Goal: Navigation & Orientation: Find specific page/section

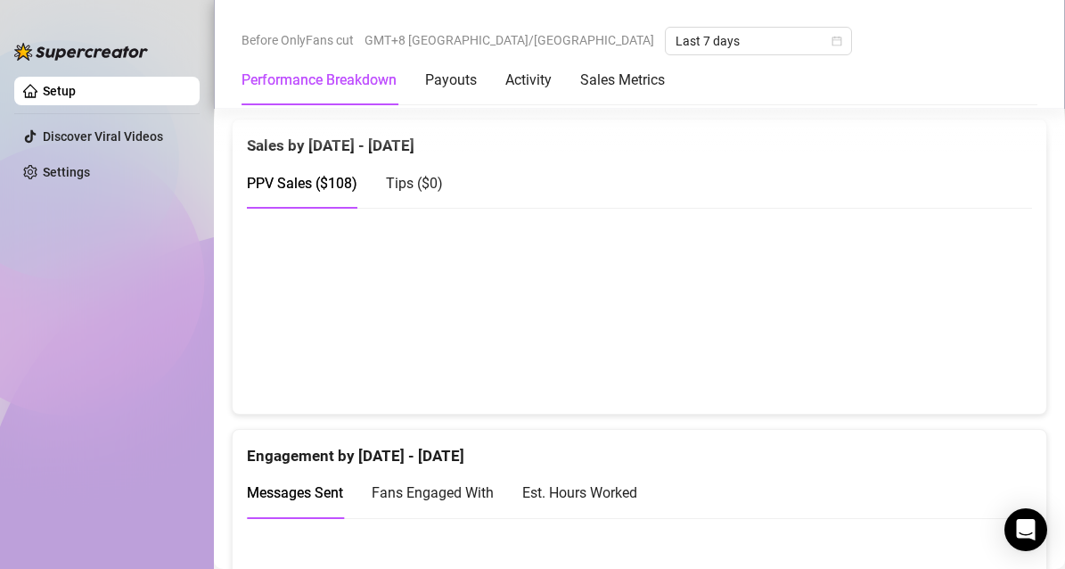
scroll to position [921, 0]
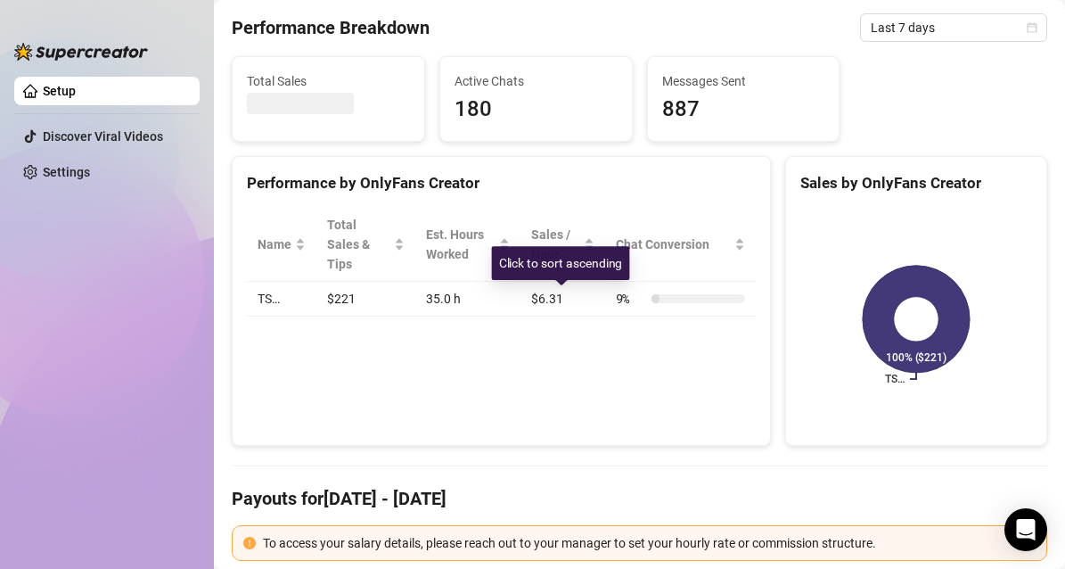
scroll to position [191, 0]
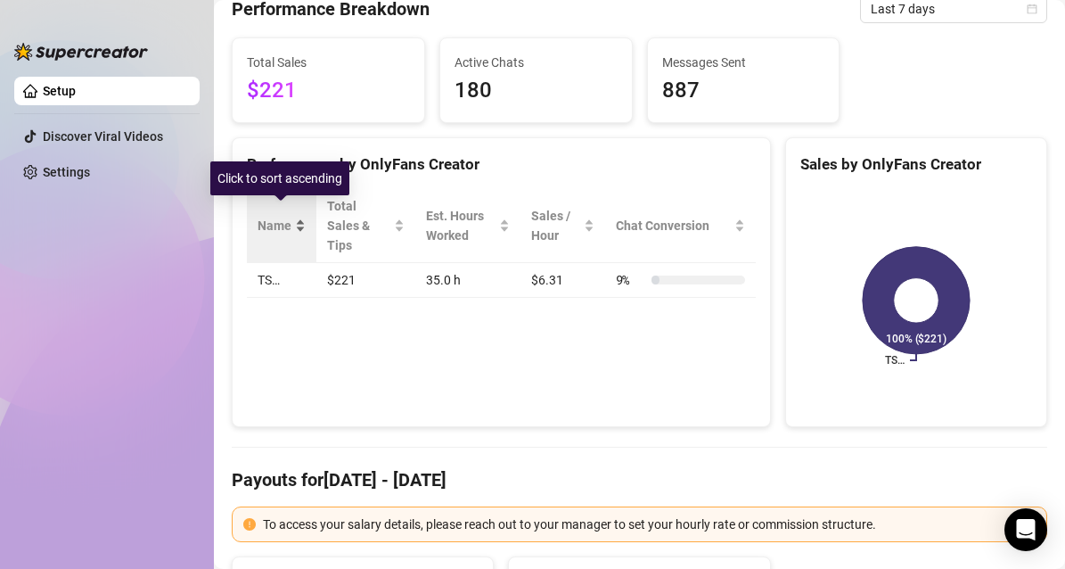
click at [299, 216] on div "Name" at bounding box center [282, 226] width 48 height 20
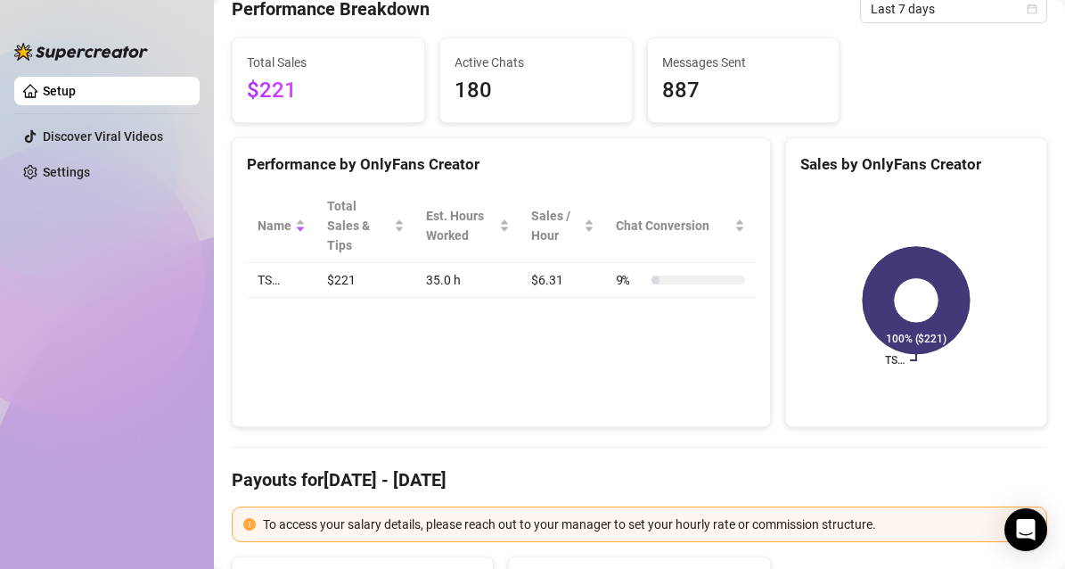
click at [283, 263] on td "TS…" at bounding box center [282, 280] width 70 height 35
click at [272, 266] on td "TS…" at bounding box center [282, 280] width 70 height 35
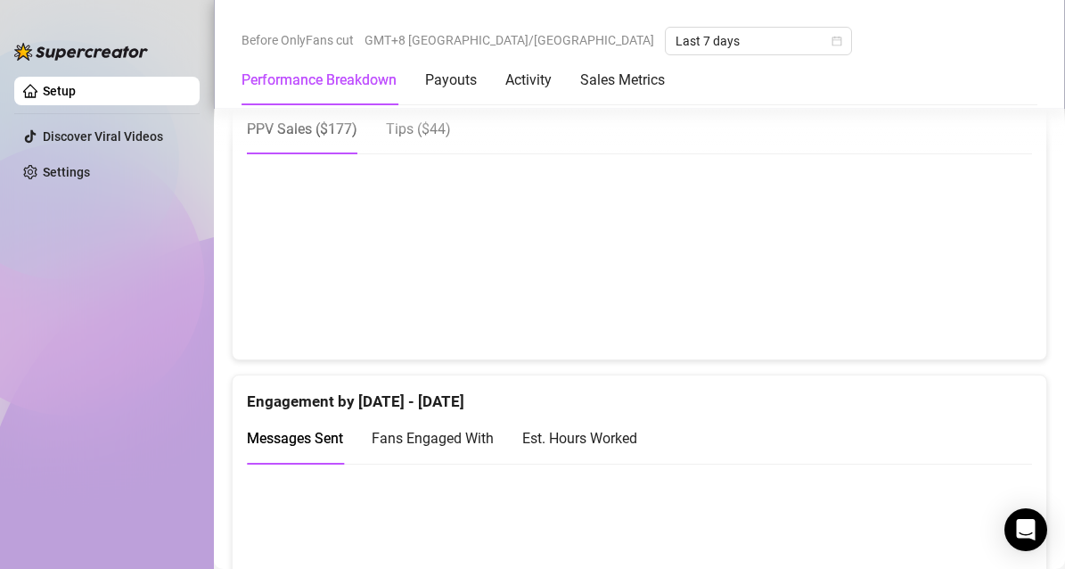
scroll to position [1096, 0]
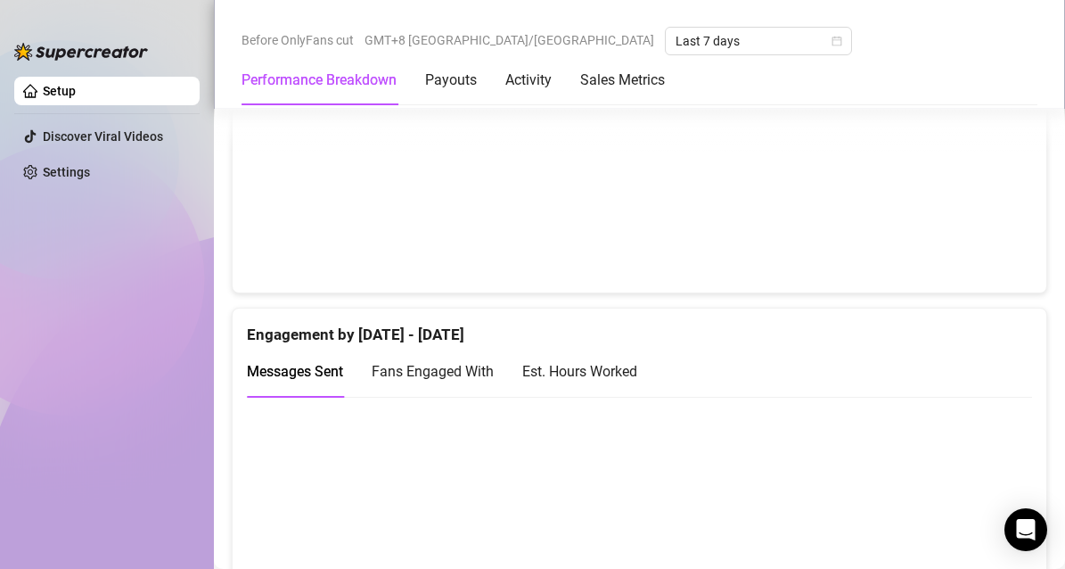
click at [1004, 182] on canvas at bounding box center [639, 189] width 785 height 178
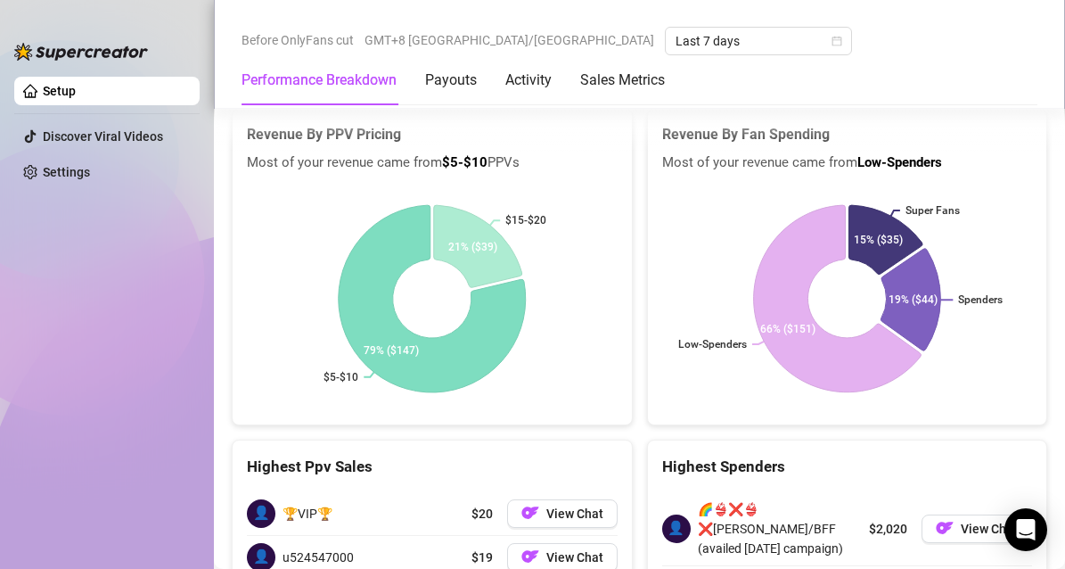
scroll to position [3237, 0]
